Goal: Task Accomplishment & Management: Use online tool/utility

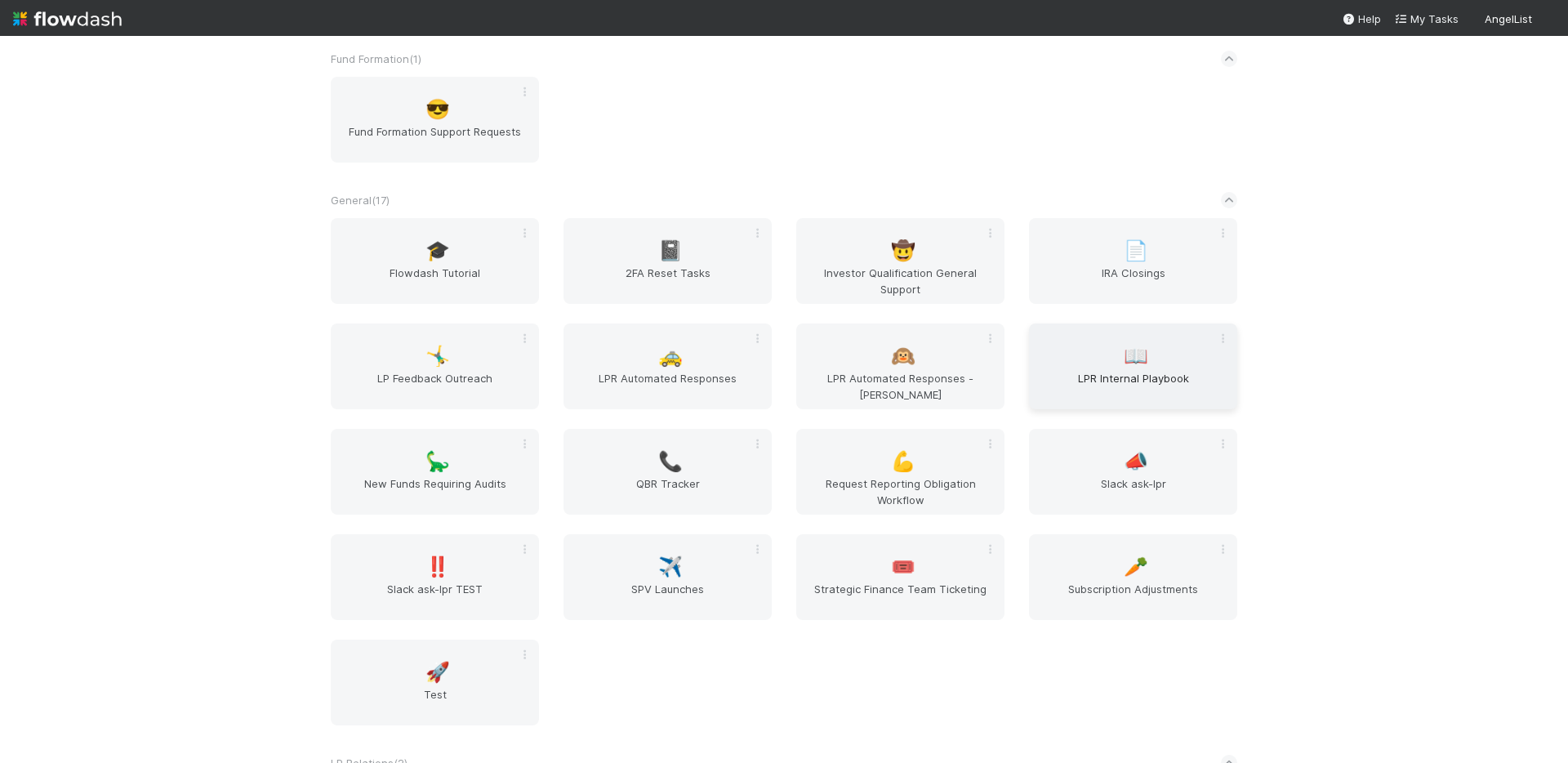
scroll to position [712, 0]
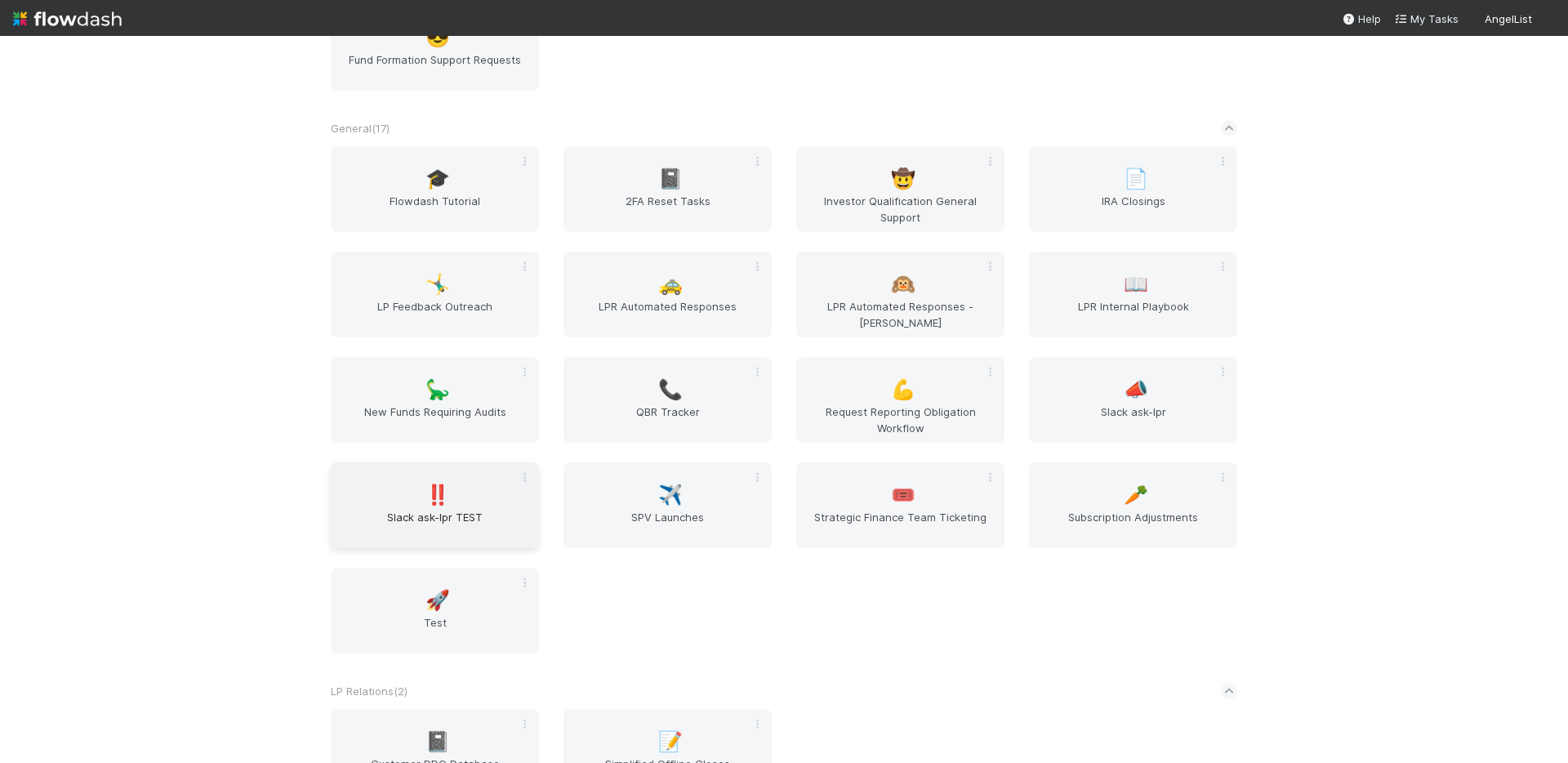
click at [470, 487] on div "‼️ Slack ask-lpr TEST" at bounding box center [435, 505] width 208 height 85
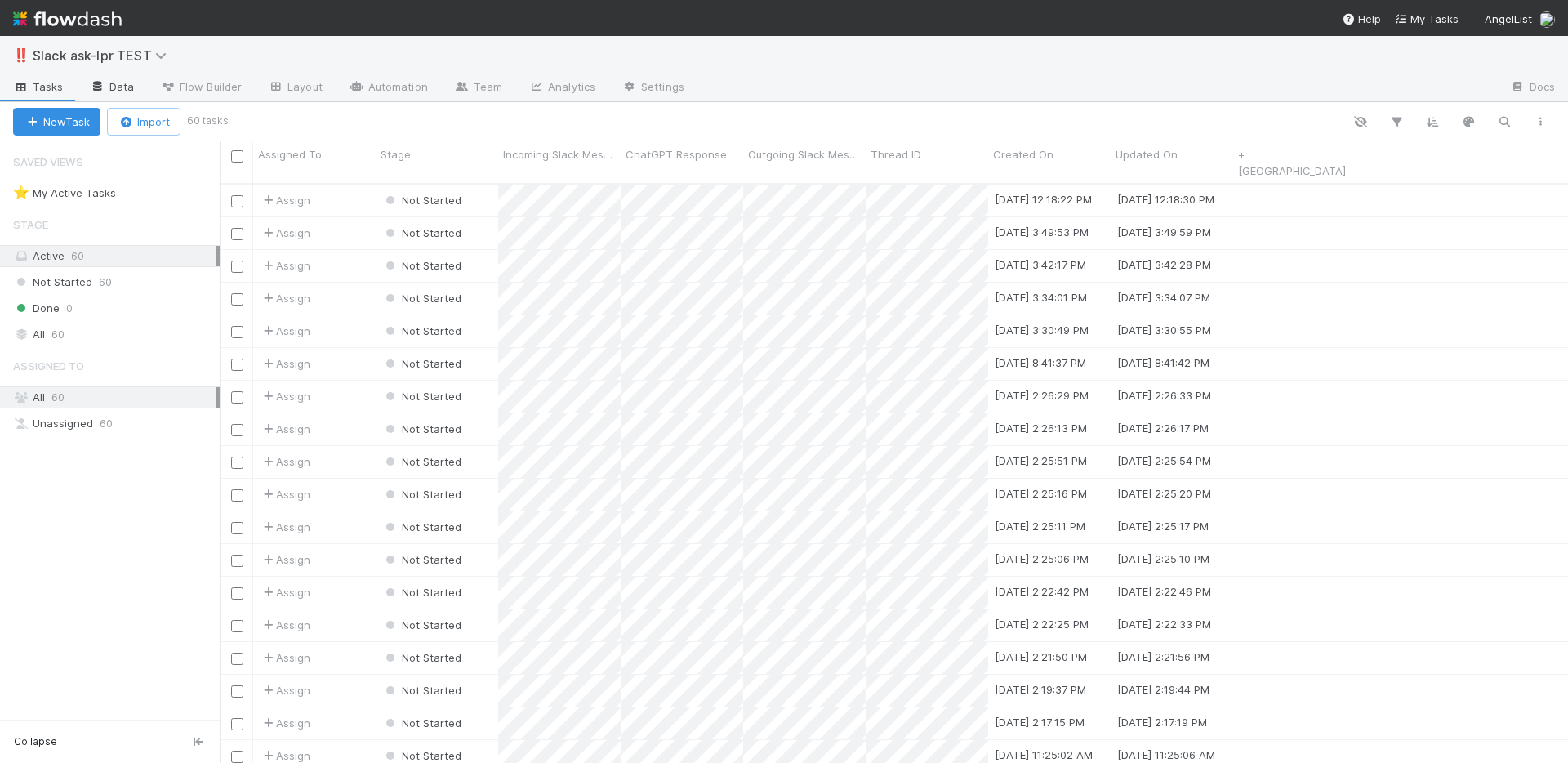
scroll to position [581, 1335]
click at [141, 87] on link "Data" at bounding box center [112, 88] width 70 height 27
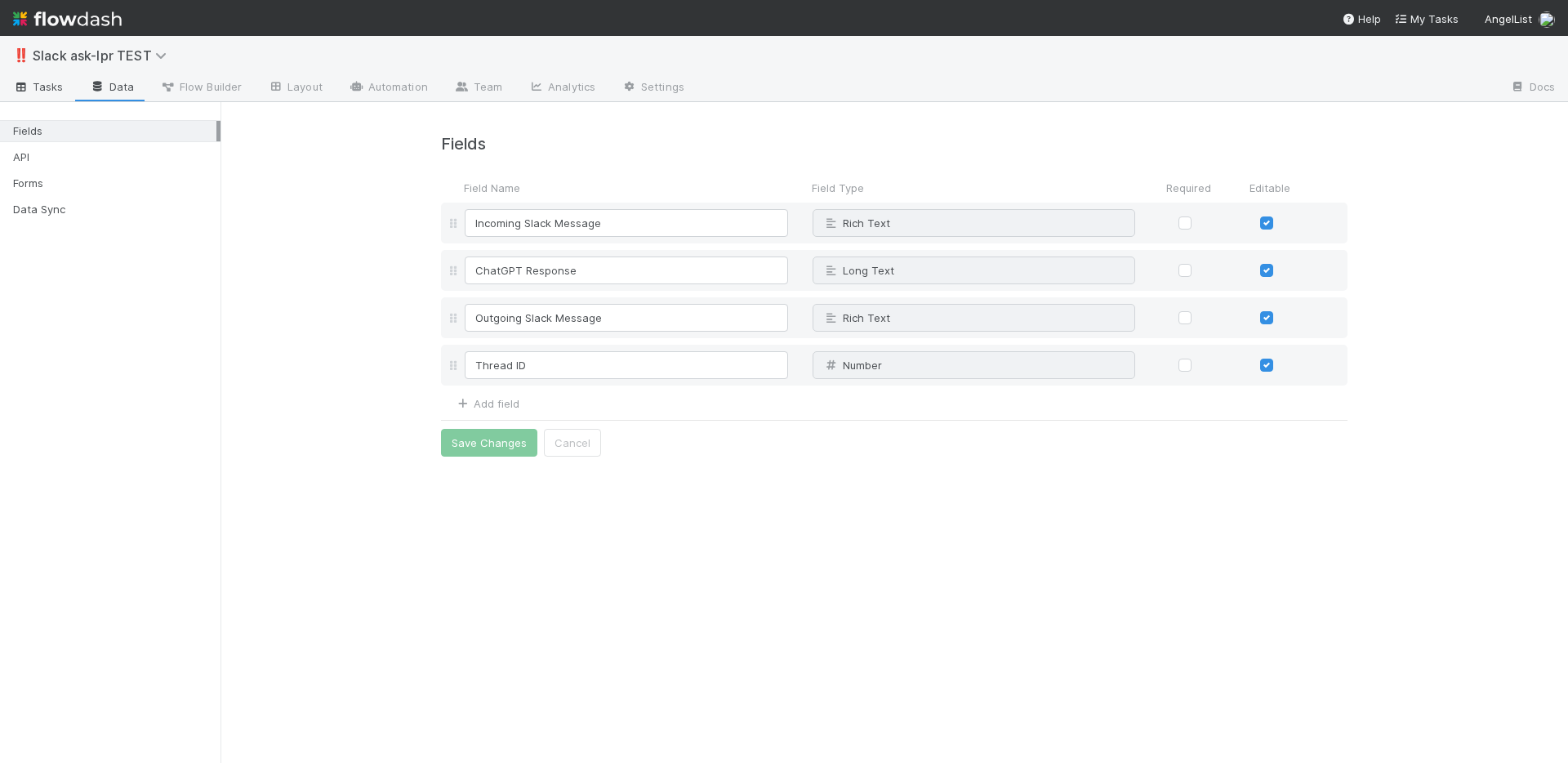
click at [37, 85] on span "Tasks" at bounding box center [38, 86] width 50 height 16
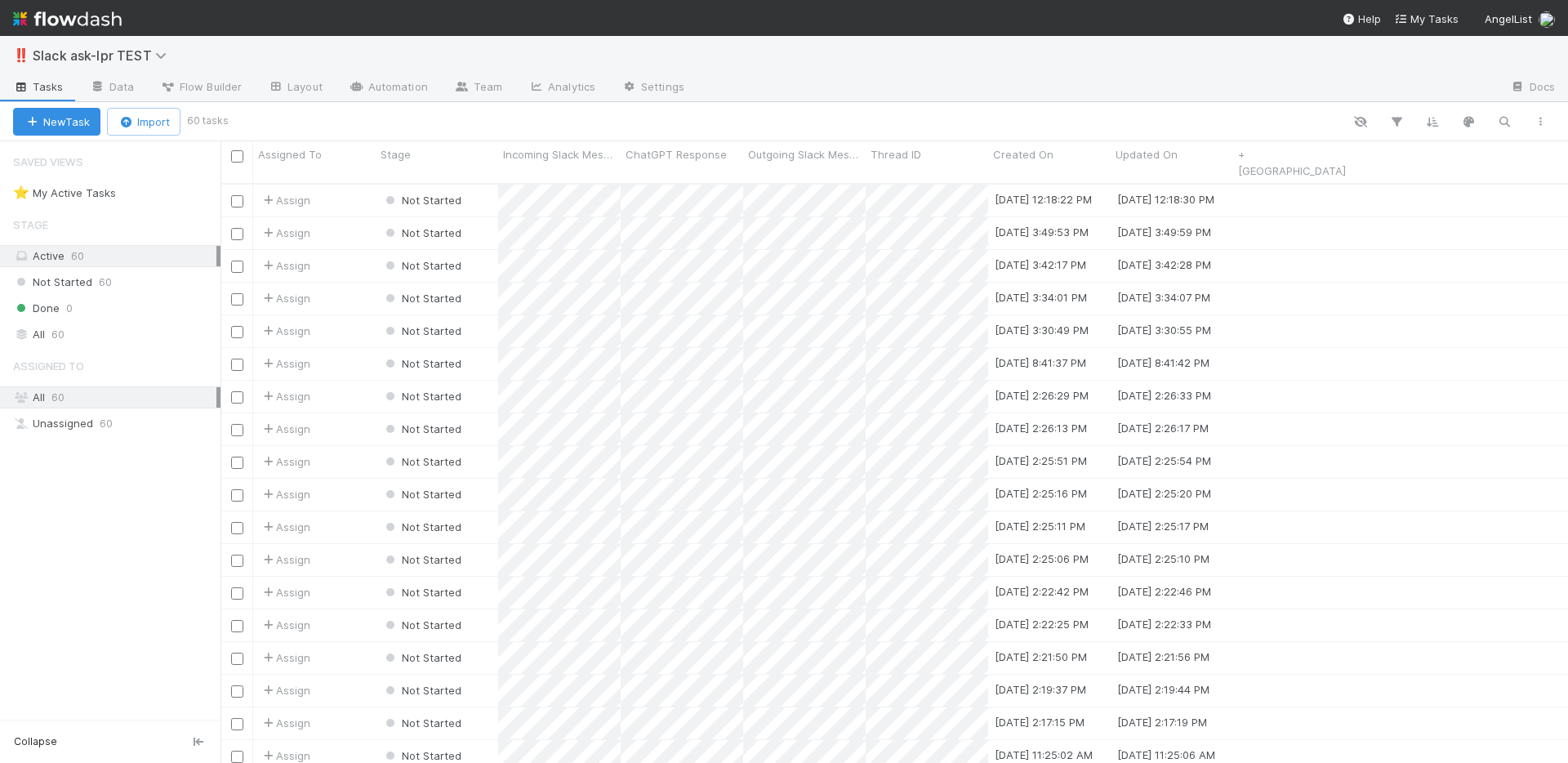
scroll to position [581, 1335]
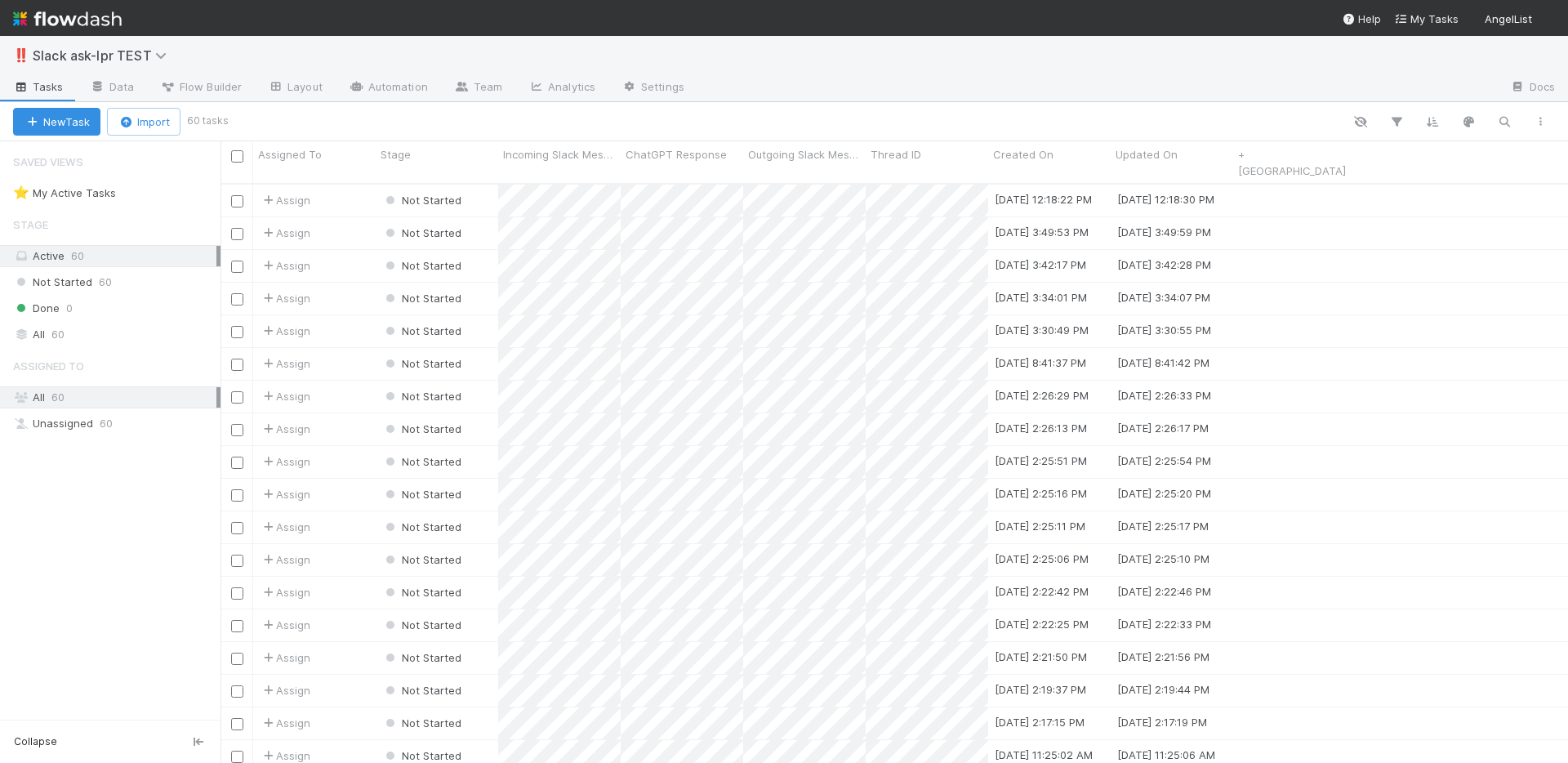
scroll to position [581, 1335]
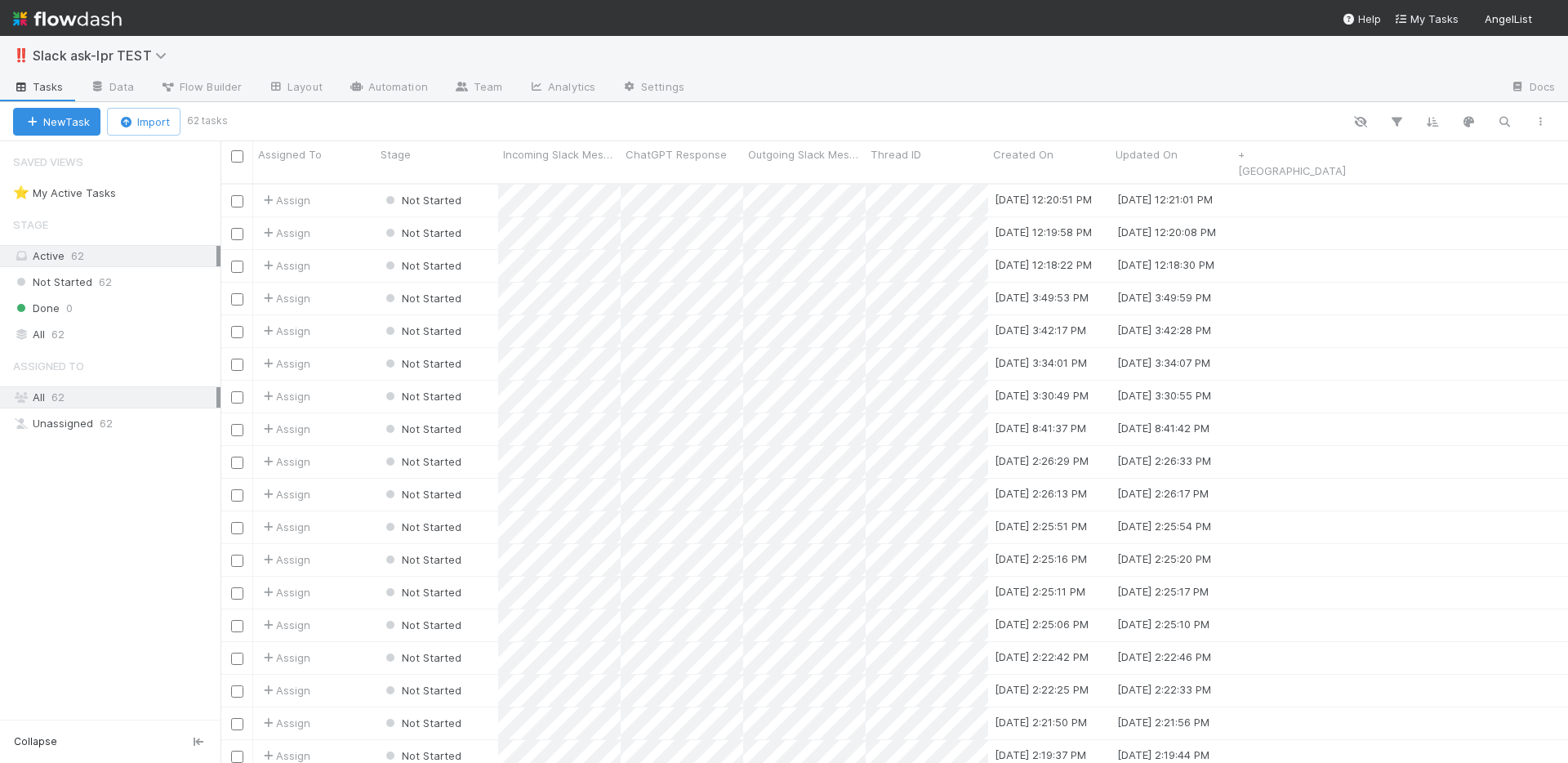
scroll to position [581, 1335]
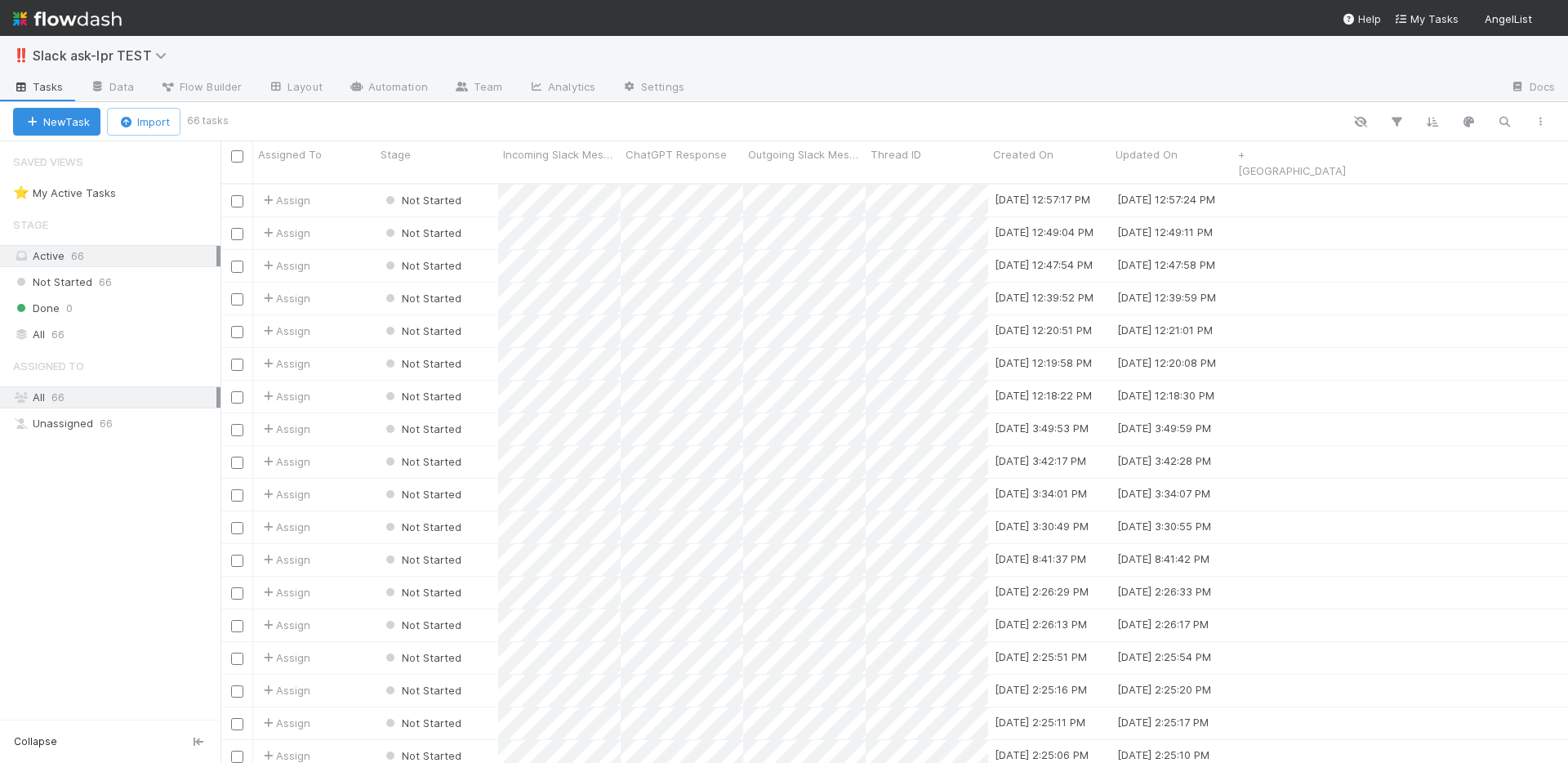
scroll to position [581, 1335]
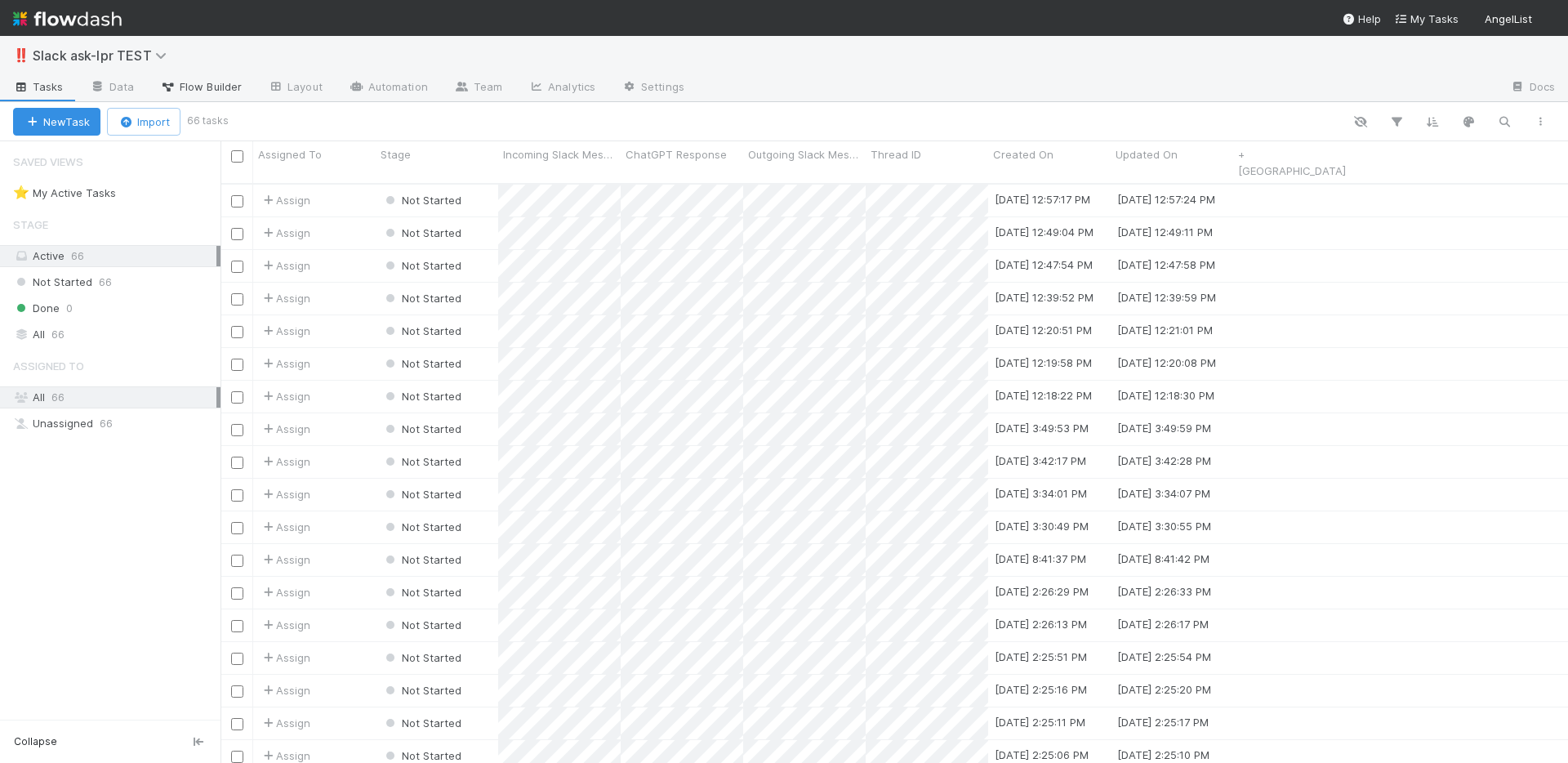
scroll to position [581, 1335]
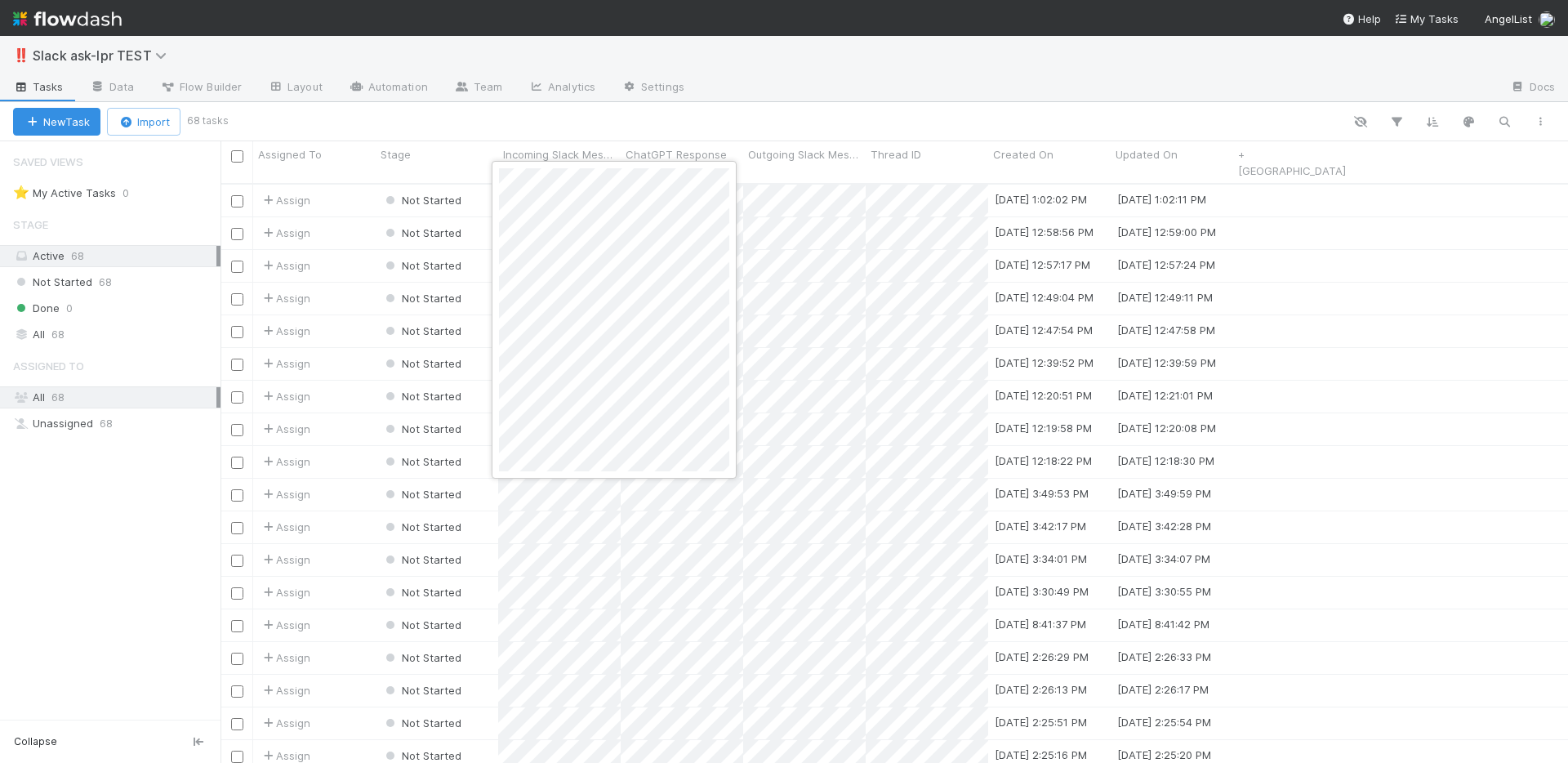
click at [351, 180] on div at bounding box center [784, 381] width 1568 height 763
